Goal: Task Accomplishment & Management: Use online tool/utility

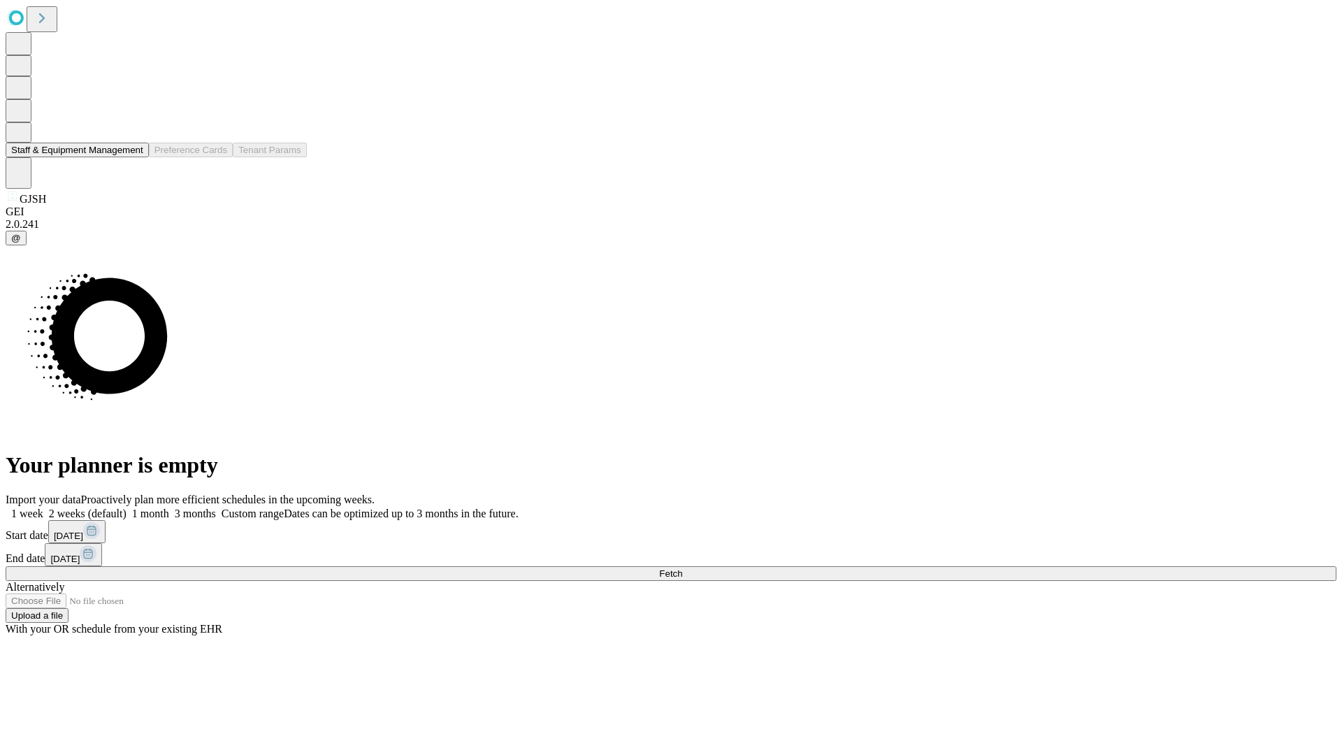
click at [134, 157] on button "Staff & Equipment Management" at bounding box center [77, 150] width 143 height 15
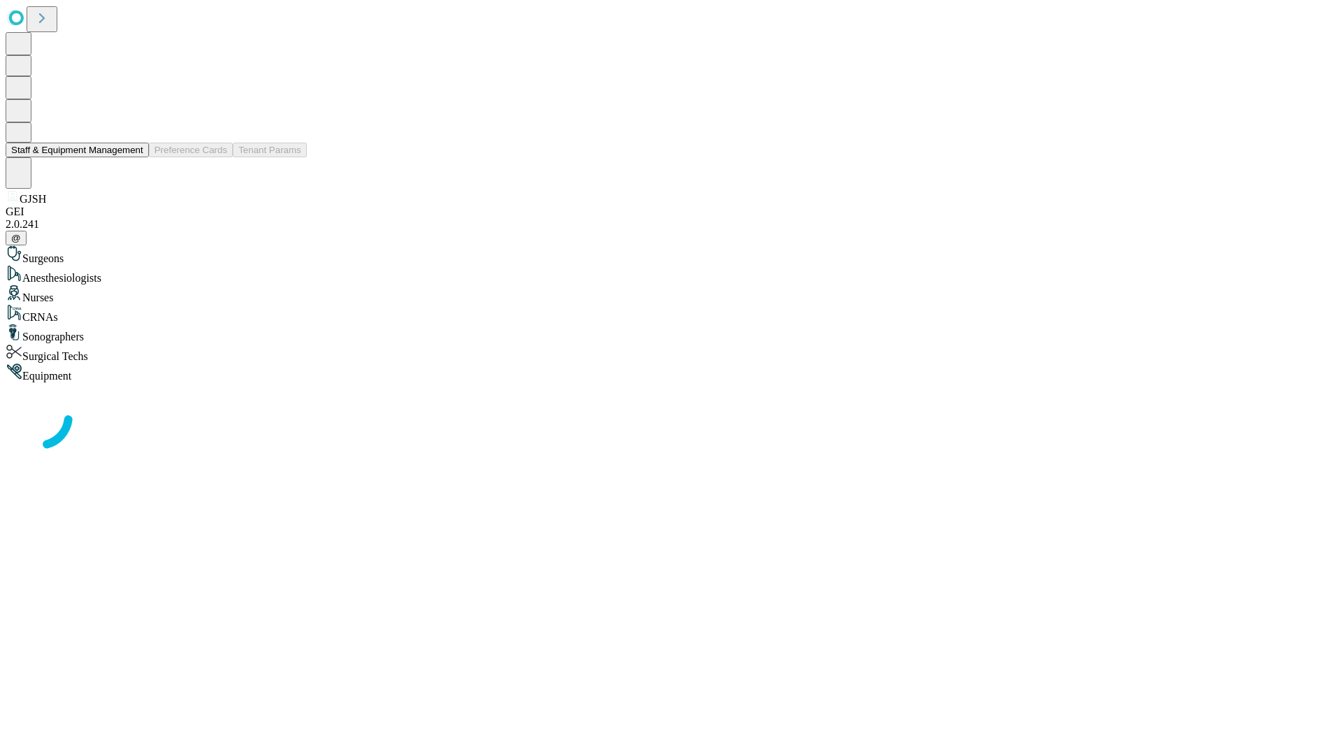
click at [134, 157] on button "Staff & Equipment Management" at bounding box center [77, 150] width 143 height 15
